Goal: Task Accomplishment & Management: Use online tool/utility

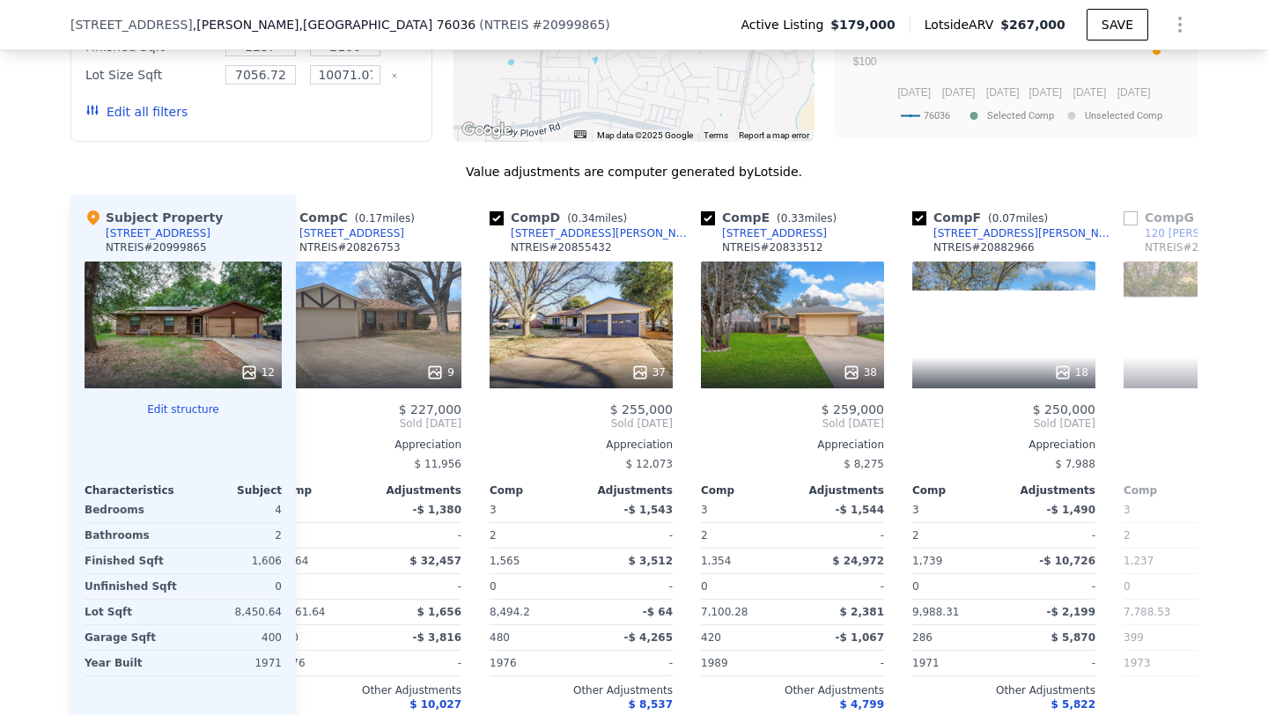
scroll to position [0, 477]
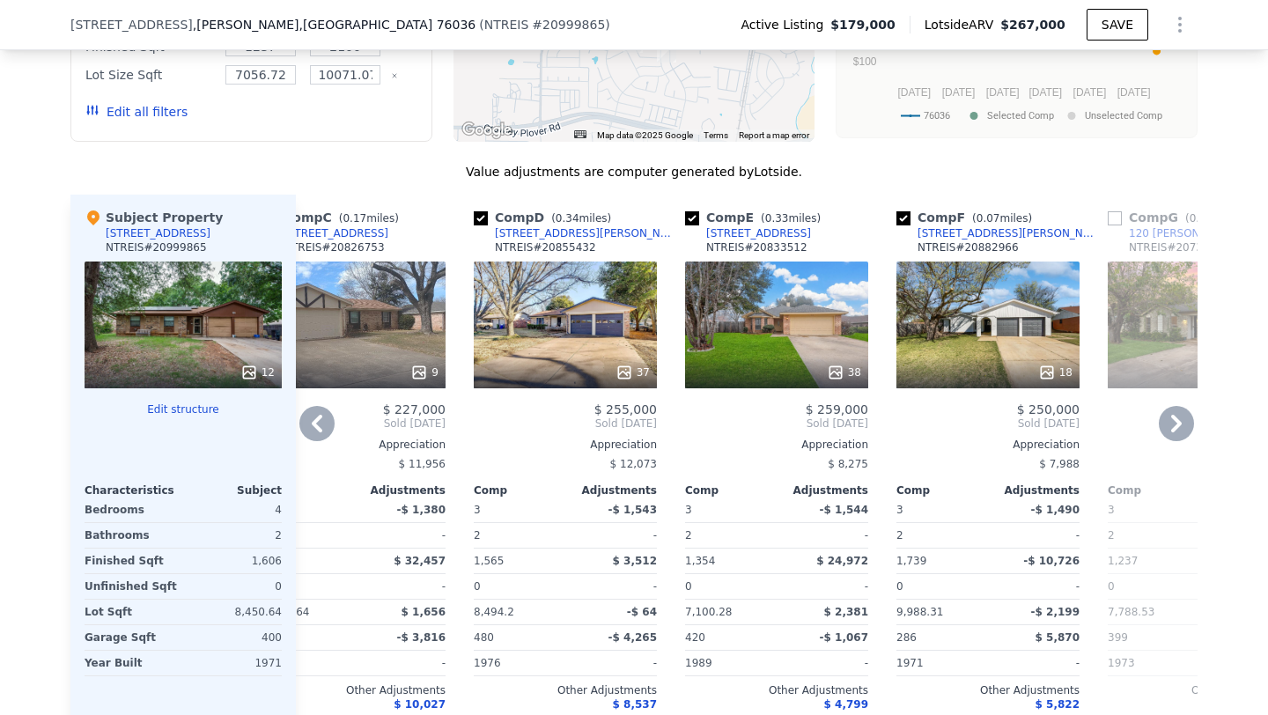
click at [637, 364] on div "37" at bounding box center [633, 373] width 34 height 18
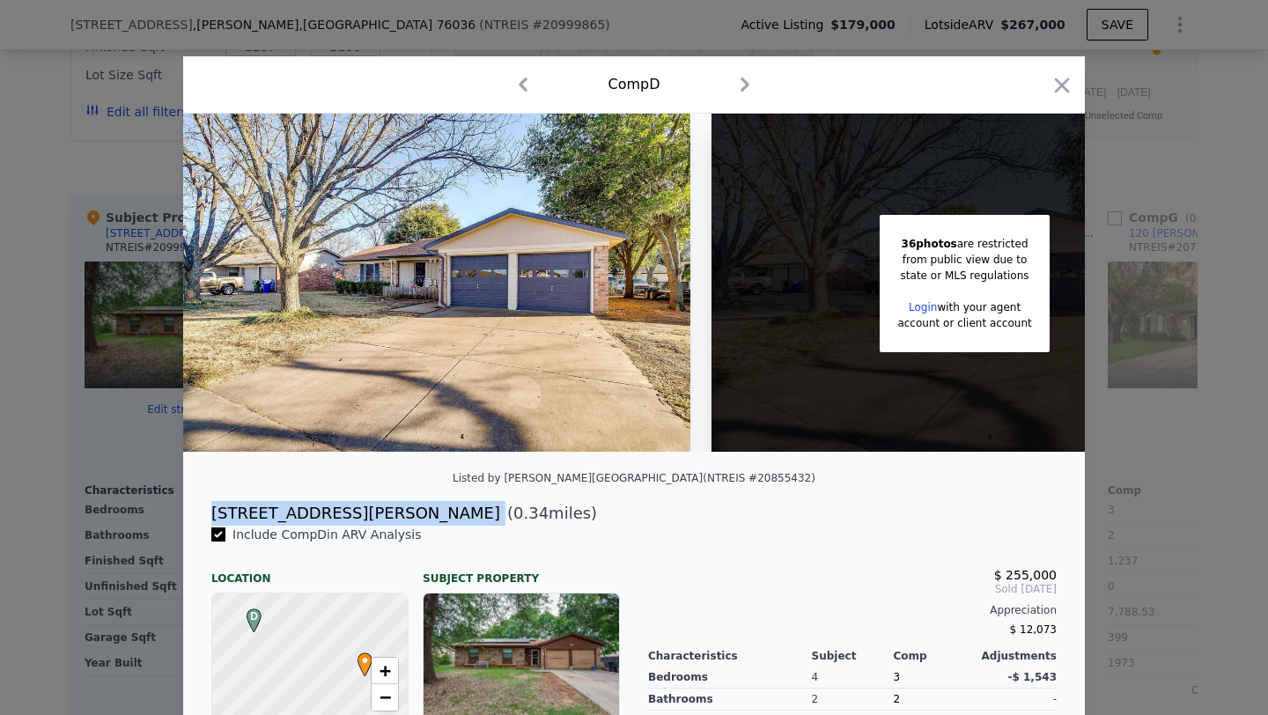
drag, startPoint x: 211, startPoint y: 513, endPoint x: 329, endPoint y: 513, distance: 118.0
click at [329, 513] on div "[STREET_ADDRESS][PERSON_NAME] ( 0.34 miles)" at bounding box center [634, 513] width 874 height 25
copy div "[STREET_ADDRESS][PERSON_NAME]"
click at [1063, 67] on div "Comp D" at bounding box center [634, 84] width 902 height 57
click at [1082, 86] on div "Comp D" at bounding box center [634, 84] width 902 height 57
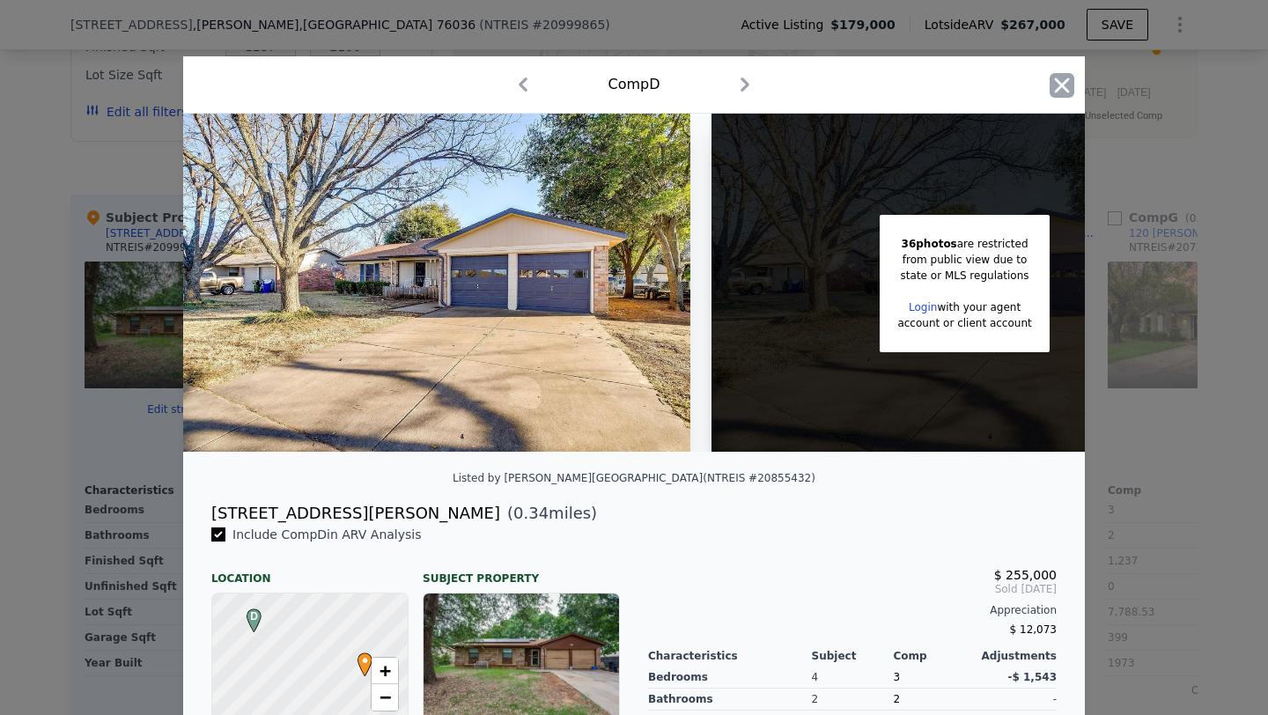
click at [1058, 86] on icon "button" at bounding box center [1062, 85] width 25 height 25
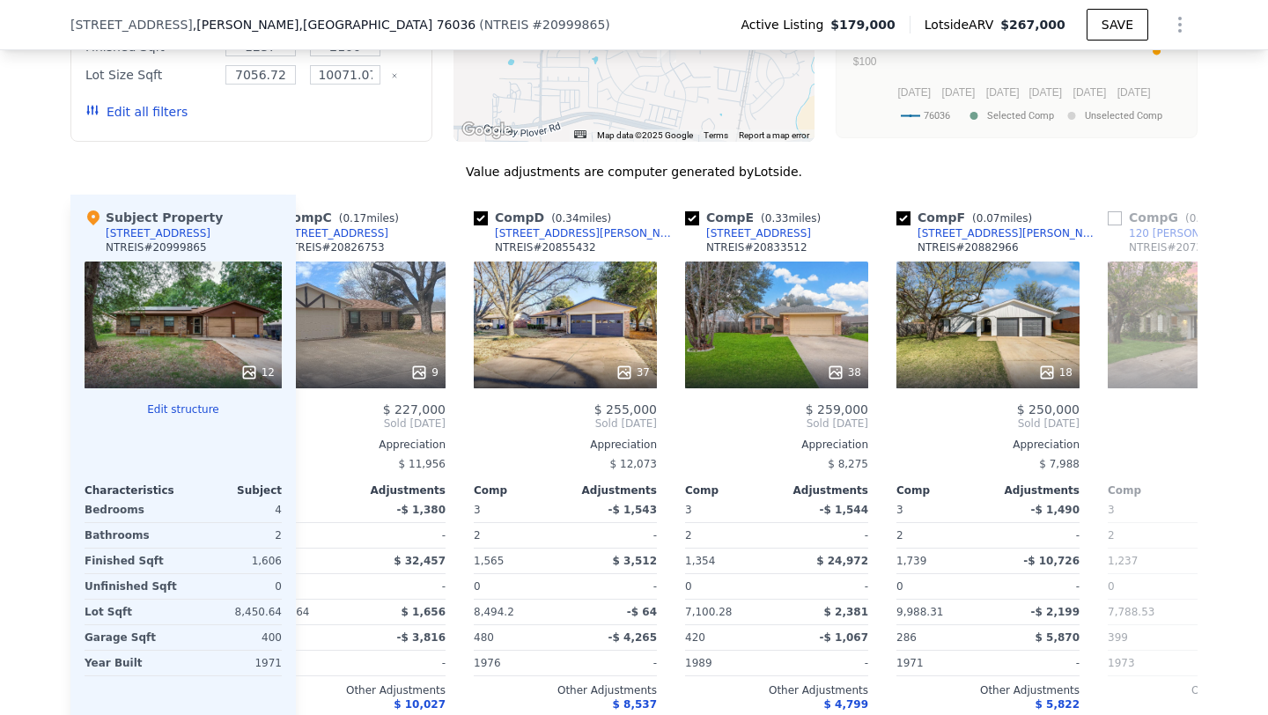
click at [181, 417] on div at bounding box center [183, 424] width 197 height 14
click at [184, 403] on button "Edit structure" at bounding box center [183, 410] width 197 height 14
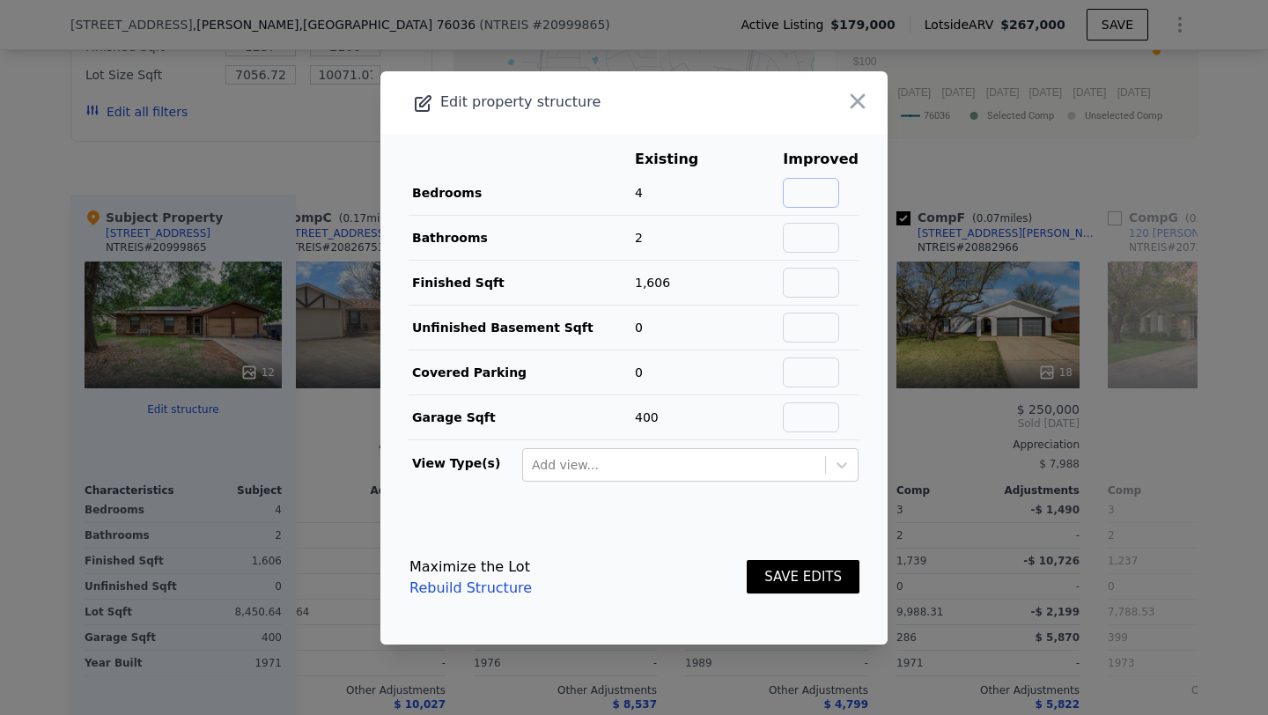
click at [819, 195] on input "text" at bounding box center [811, 193] width 56 height 30
type input "3"
click at [795, 566] on button "SAVE EDITS" at bounding box center [803, 577] width 113 height 34
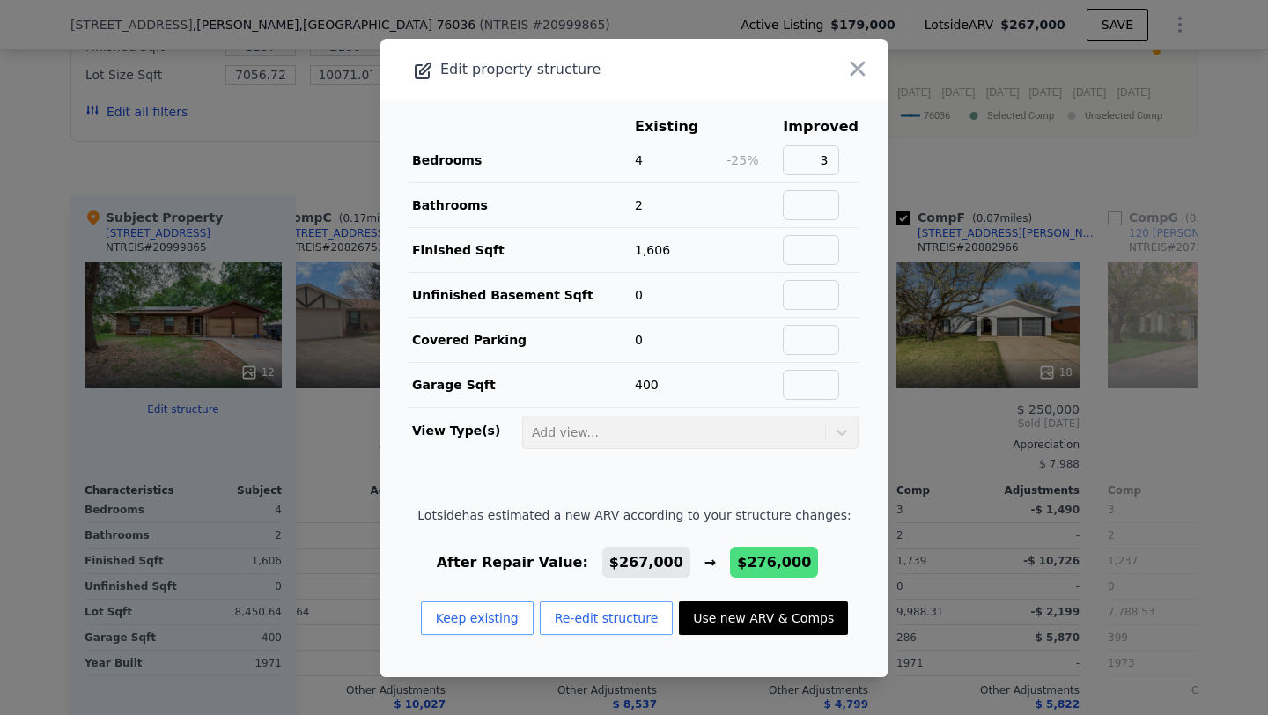
click at [759, 611] on button "Use new ARV & Comps" at bounding box center [763, 618] width 169 height 33
checkbox input "false"
checkbox input "true"
type input "$ 276,000"
type input "$ 70,939"
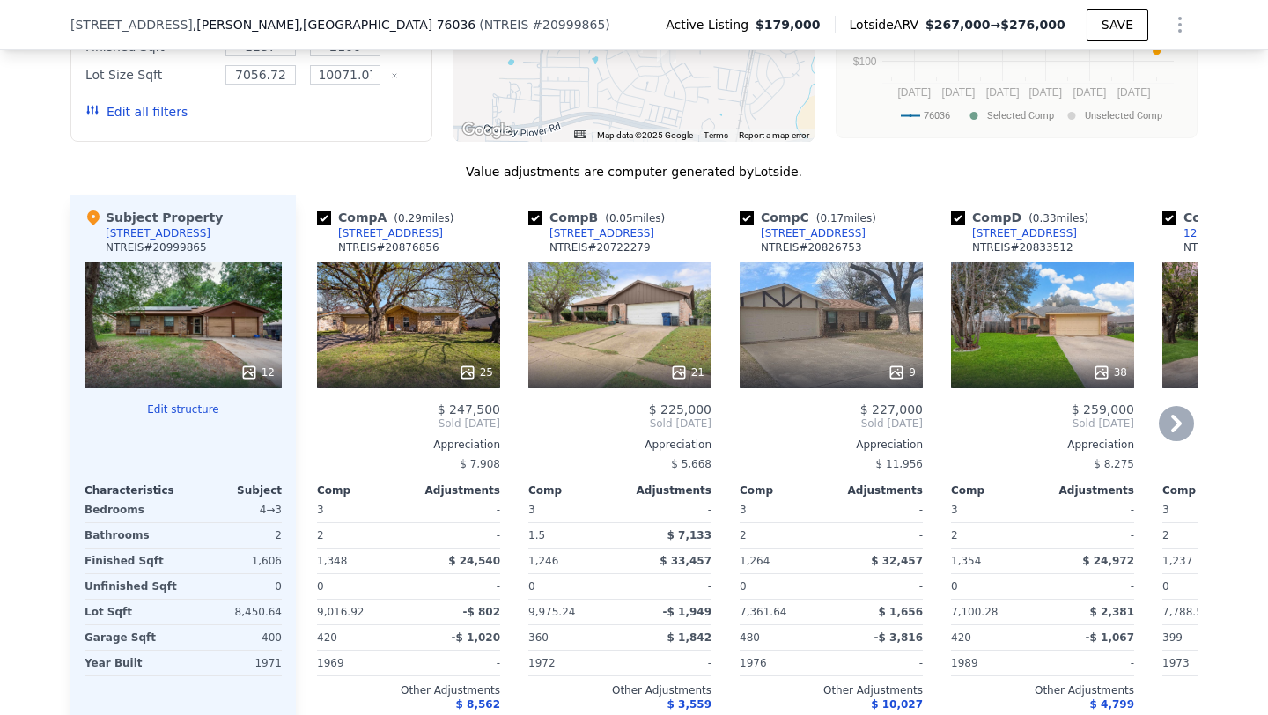
click at [901, 364] on icon at bounding box center [897, 373] width 18 height 18
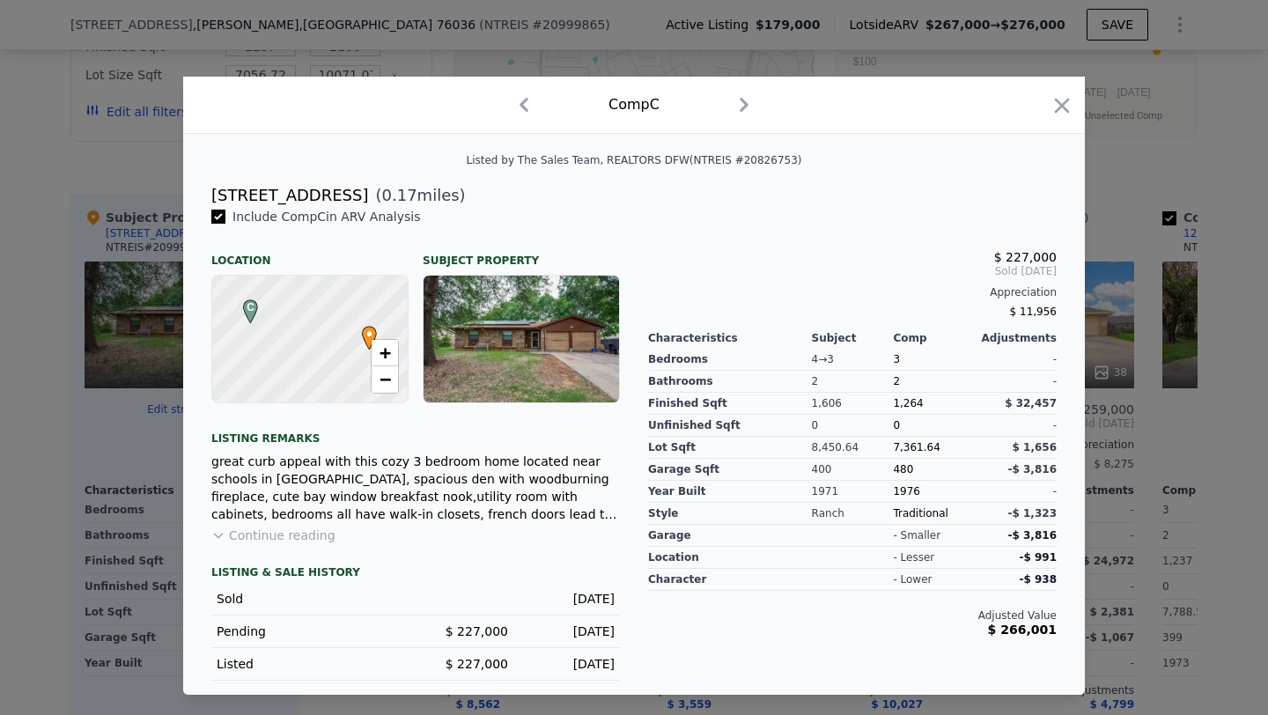
click at [311, 193] on div "[STREET_ADDRESS]" at bounding box center [289, 195] width 157 height 25
copy div "[STREET_ADDRESS]"
